Goal: Task Accomplishment & Management: Use online tool/utility

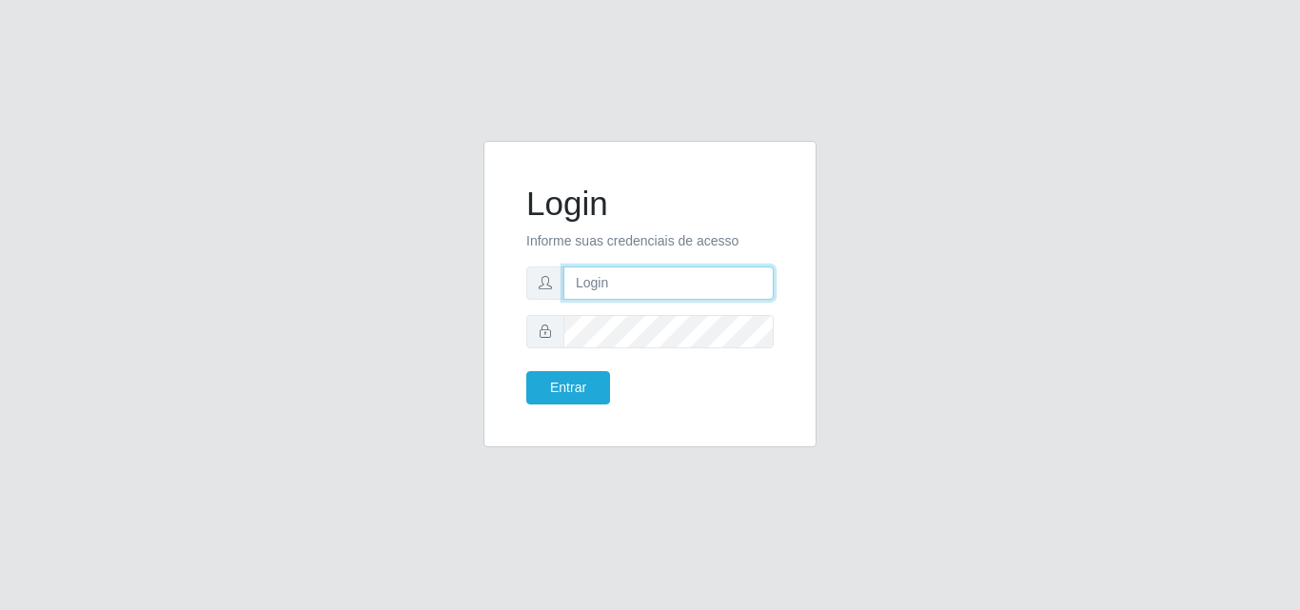
click at [684, 291] on input "text" at bounding box center [669, 283] width 210 height 33
type input "[EMAIL_ADDRESS][DOMAIN_NAME]"
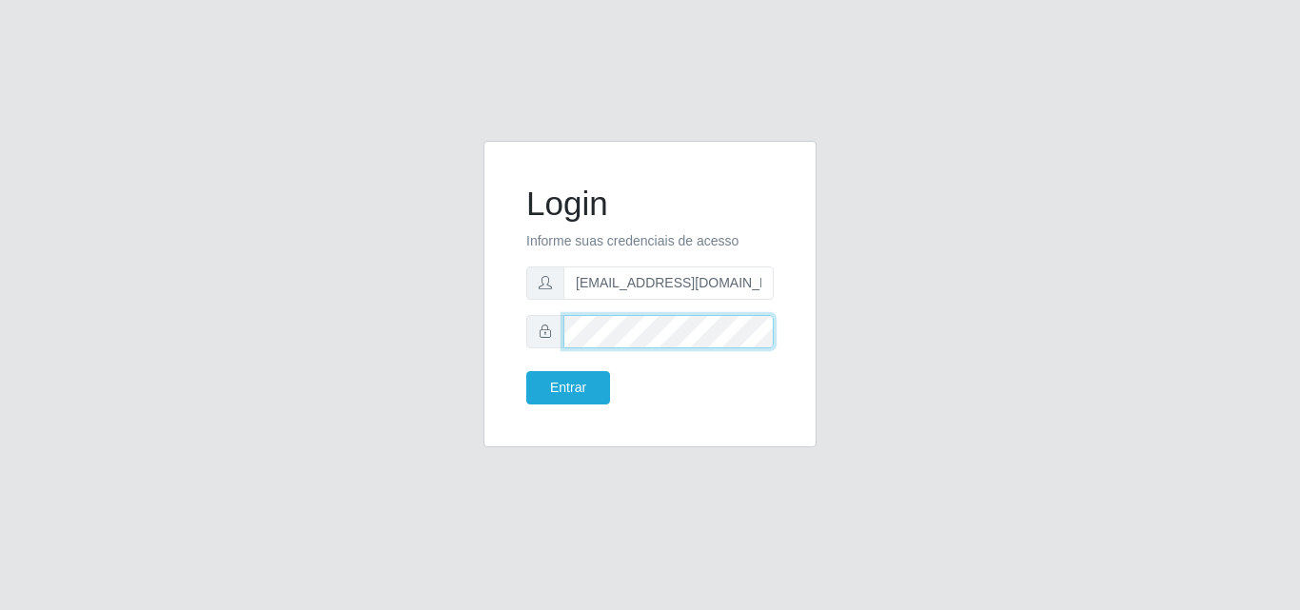
click at [526, 371] on button "Entrar" at bounding box center [568, 387] width 84 height 33
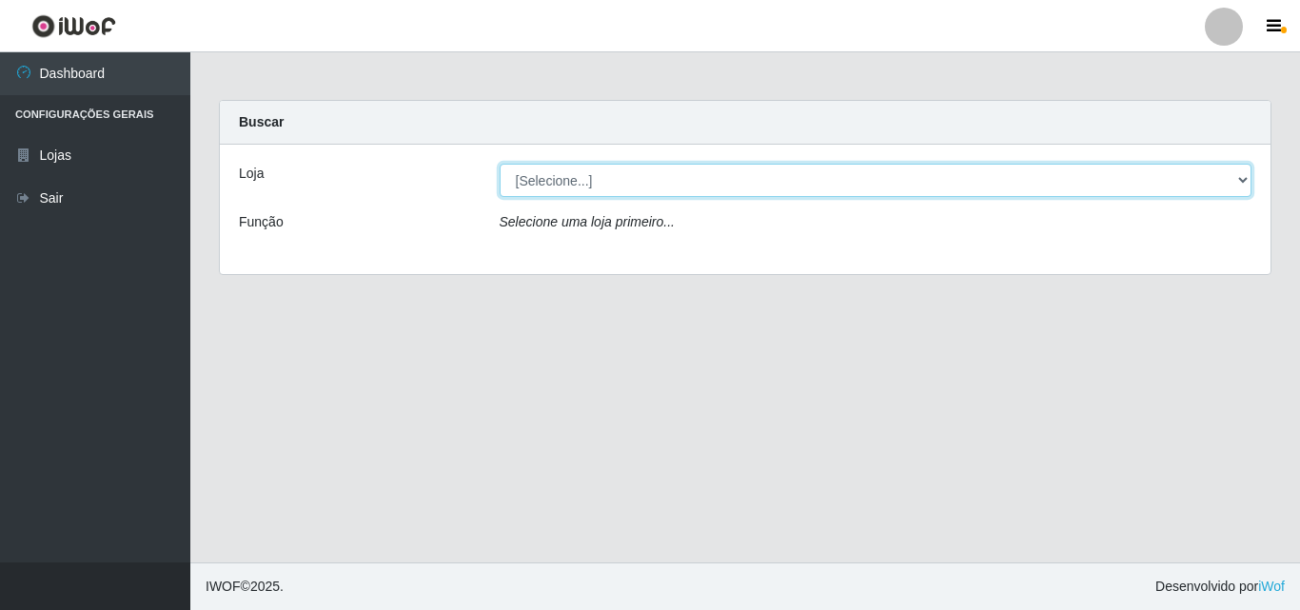
click at [914, 176] on select "[Selecione...] Corte Fácil - Unidade Emaús" at bounding box center [876, 180] width 753 height 33
select select "201"
click at [500, 164] on select "[Selecione...] Corte Fácil - Unidade Emaús" at bounding box center [876, 180] width 753 height 33
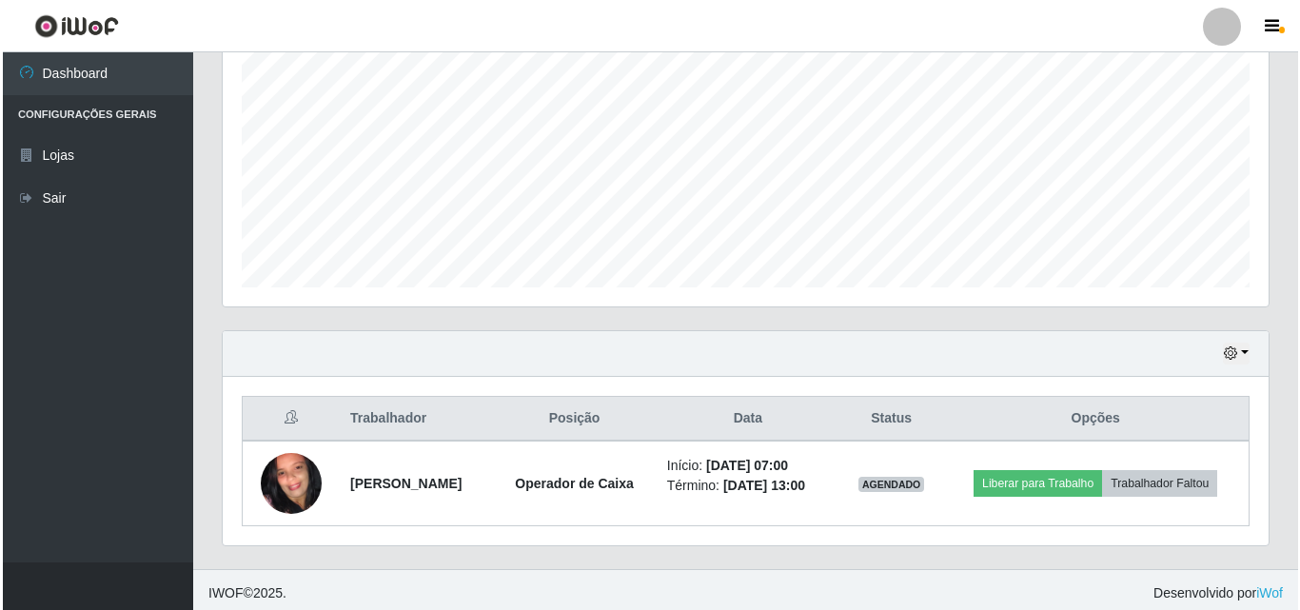
scroll to position [400, 0]
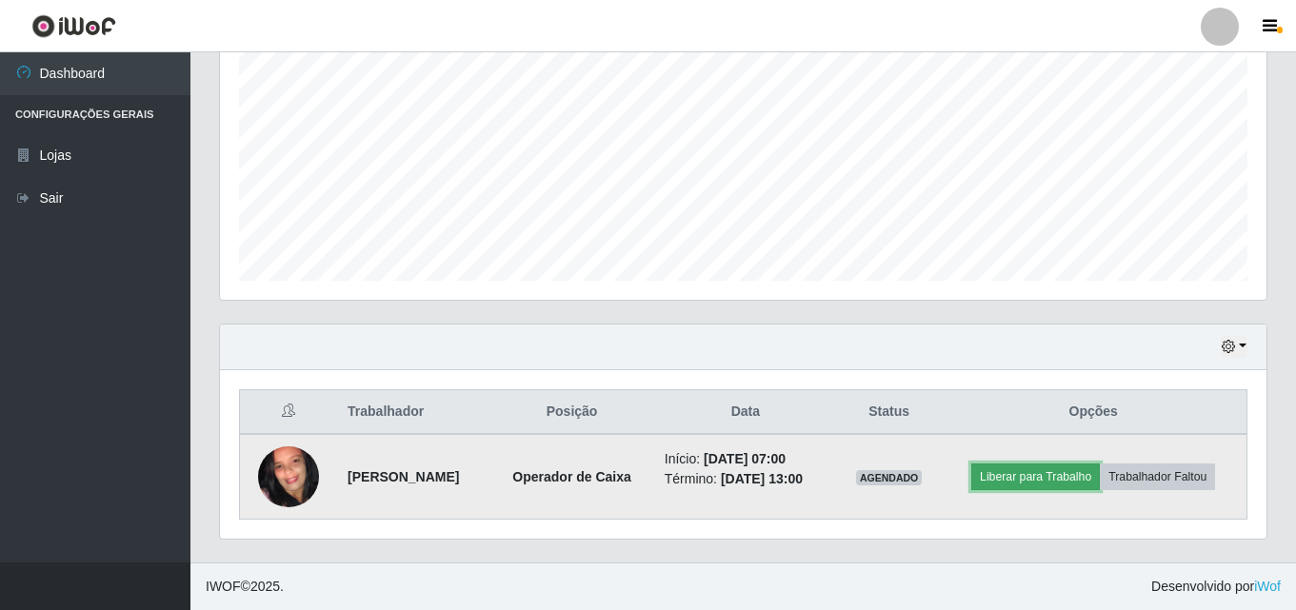
click at [1041, 476] on button "Liberar para Trabalho" at bounding box center [1035, 477] width 129 height 27
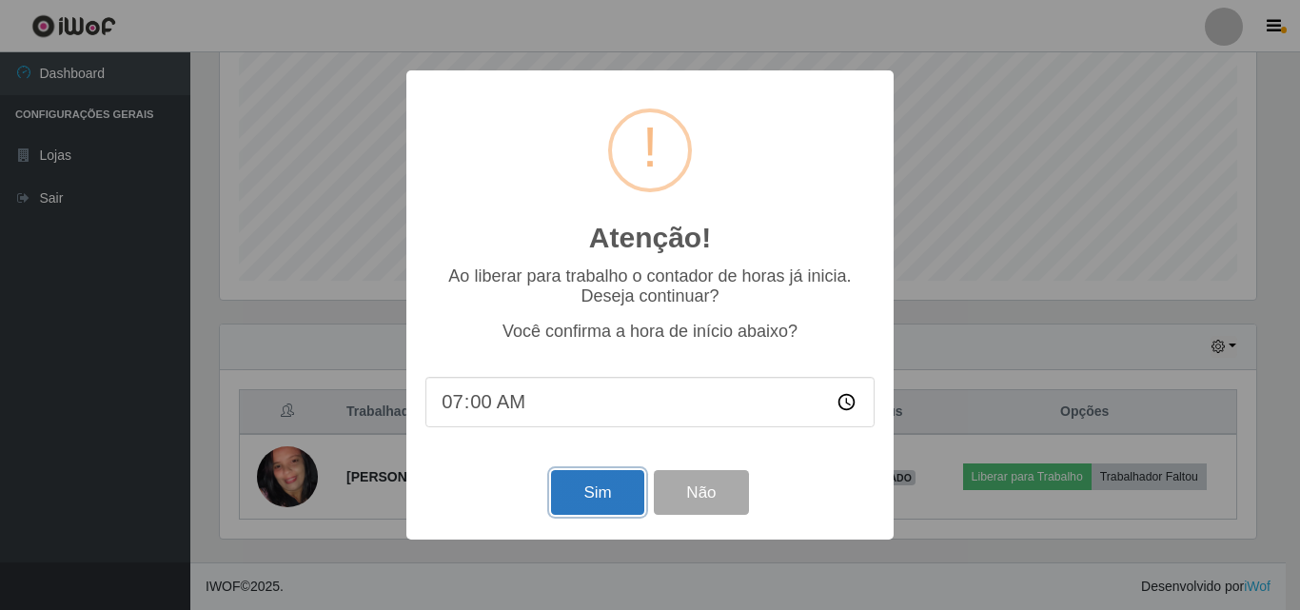
click at [590, 497] on button "Sim" at bounding box center [597, 492] width 92 height 45
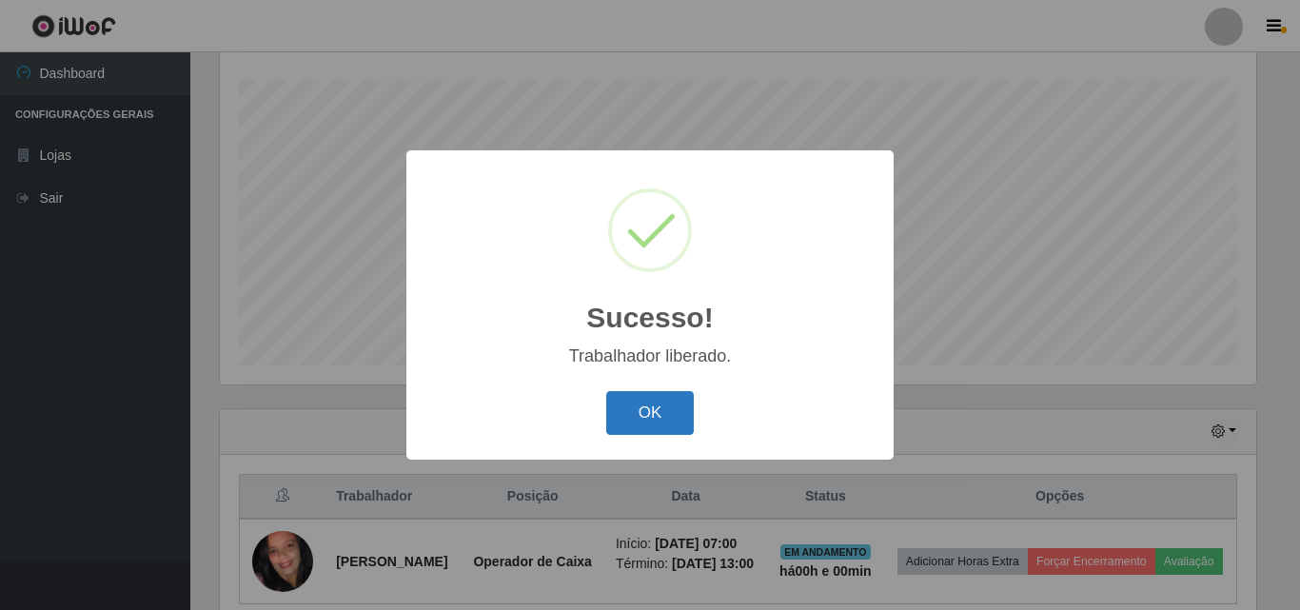
click at [679, 417] on button "OK" at bounding box center [650, 413] width 89 height 45
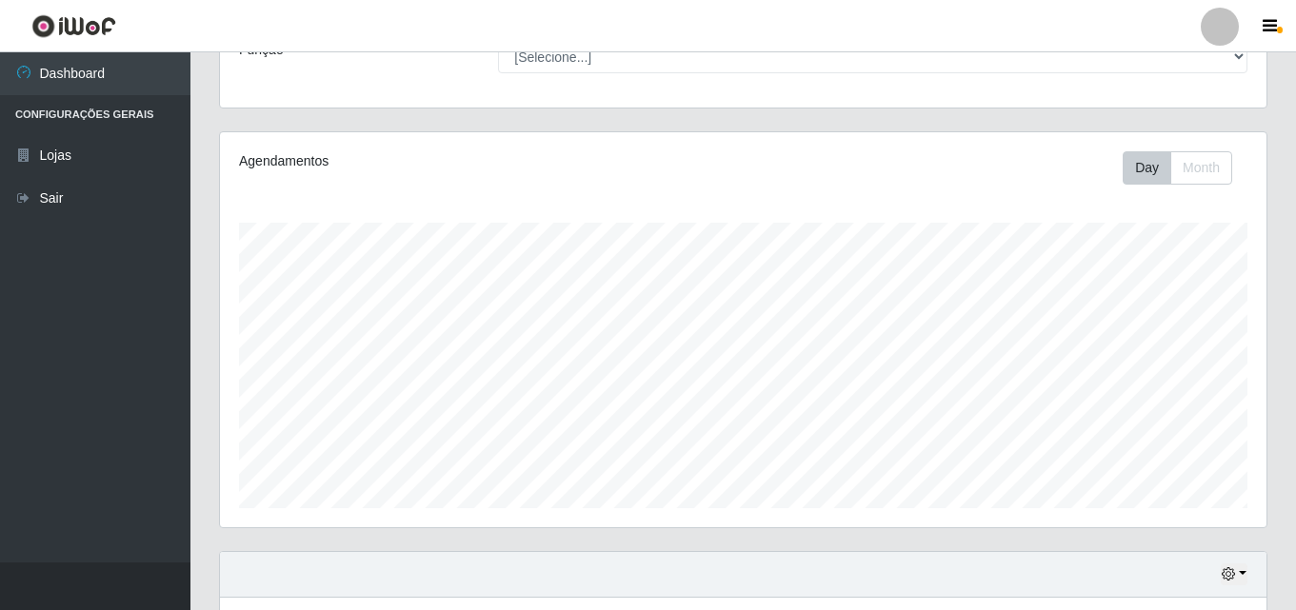
scroll to position [0, 0]
